Goal: Information Seeking & Learning: Learn about a topic

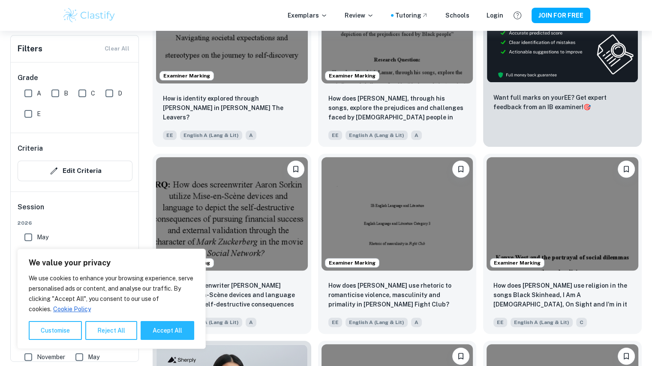
scroll to position [259, 0]
click at [166, 330] on button "Accept All" at bounding box center [168, 330] width 54 height 19
checkbox input "true"
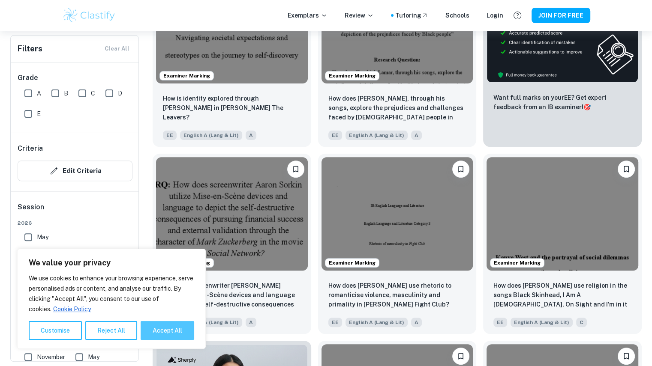
checkbox input "true"
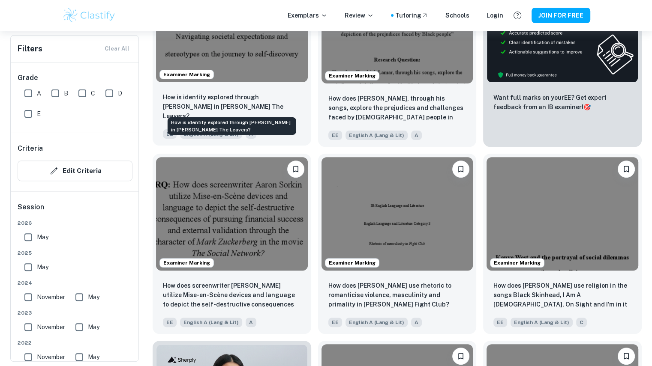
click at [201, 105] on p "How is identity explored through Deming Guo in Lisa Ko’s The Leavers?" at bounding box center [232, 107] width 138 height 28
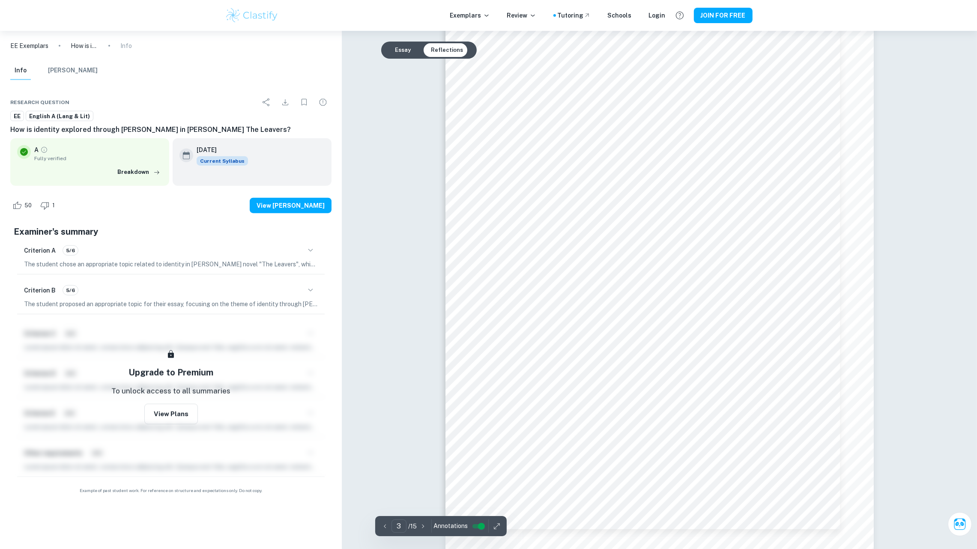
scroll to position [1416, 0]
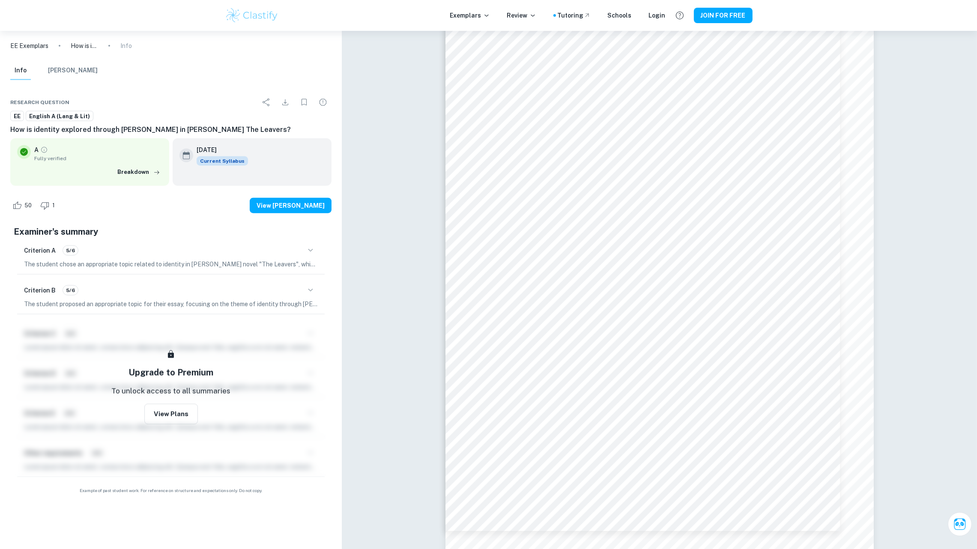
drag, startPoint x: 494, startPoint y: 1, endPoint x: 409, endPoint y: 321, distance: 331.2
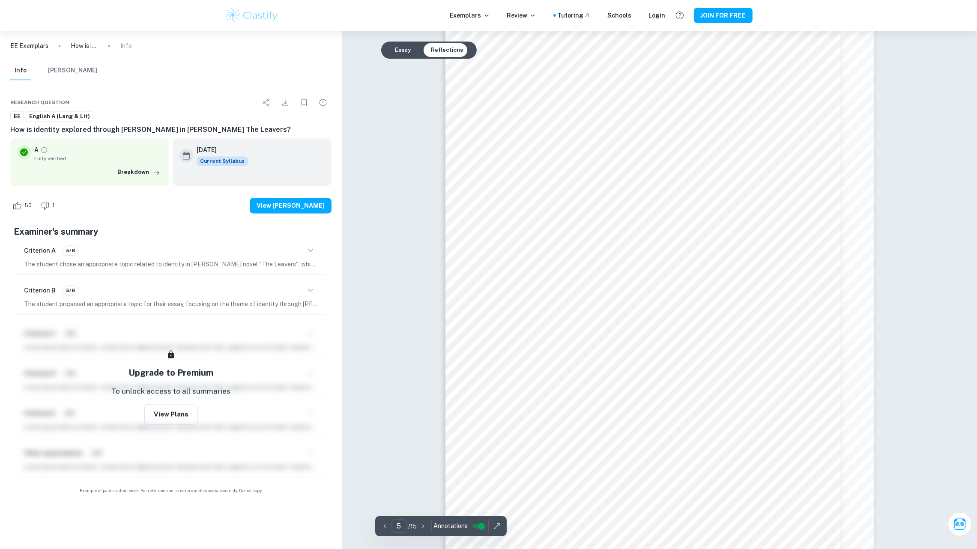
scroll to position [2601, 0]
type input "12"
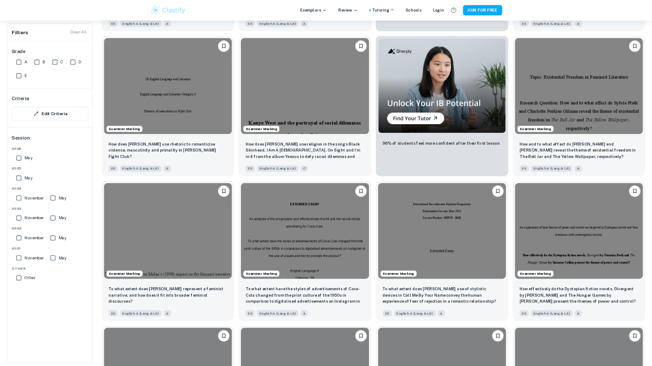
scroll to position [388, 0]
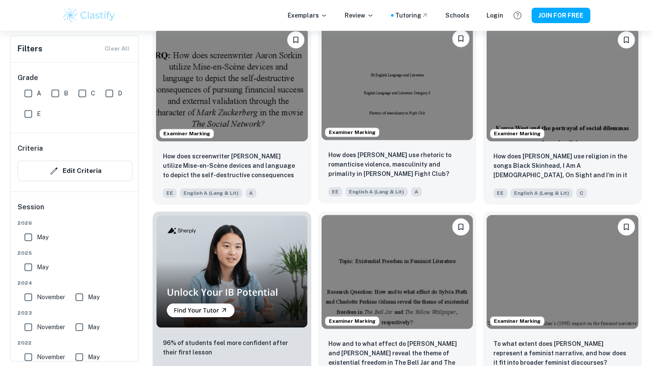
click at [389, 149] on div "How does Tyler Durden use rhetoric to romanticise violence, masculinity and pri…" at bounding box center [397, 174] width 159 height 60
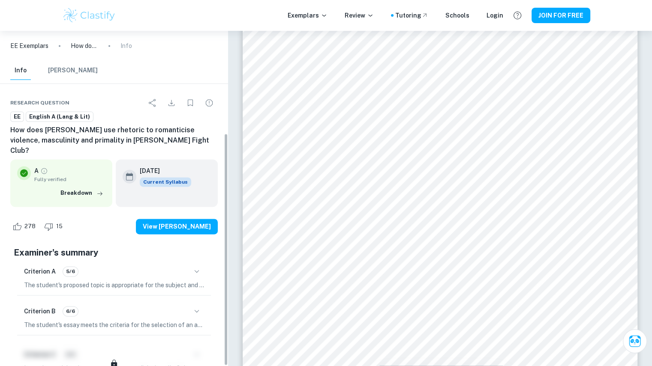
scroll to position [148, 0]
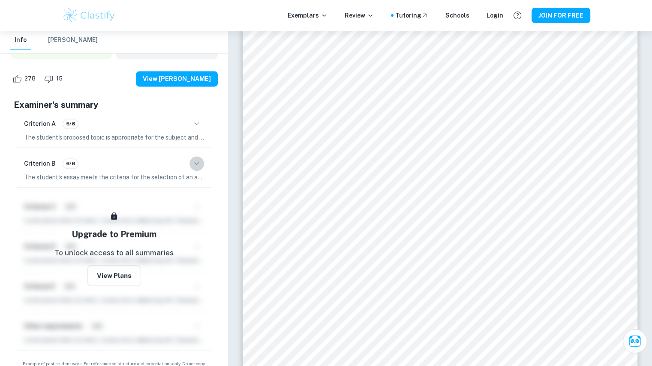
click at [192, 159] on icon "button" at bounding box center [197, 164] width 10 height 10
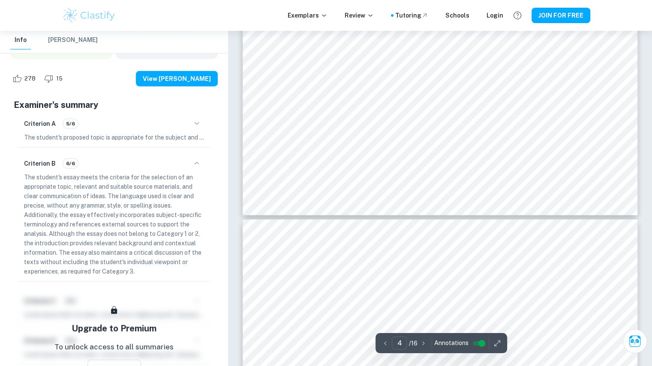
scroll to position [2007, 0]
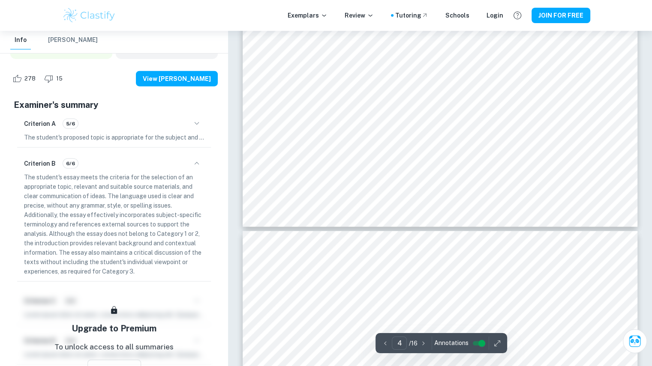
type input "5"
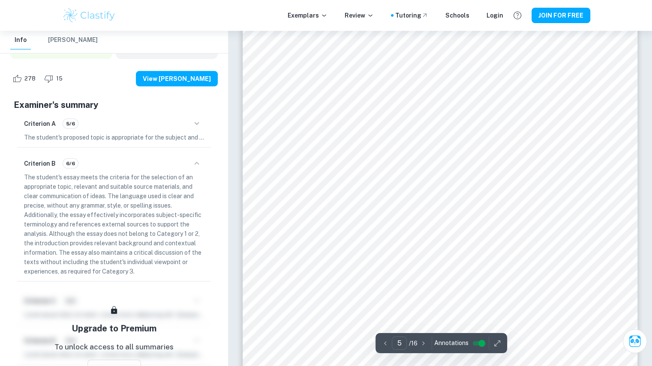
scroll to position [2307, 0]
